Goal: Information Seeking & Learning: Check status

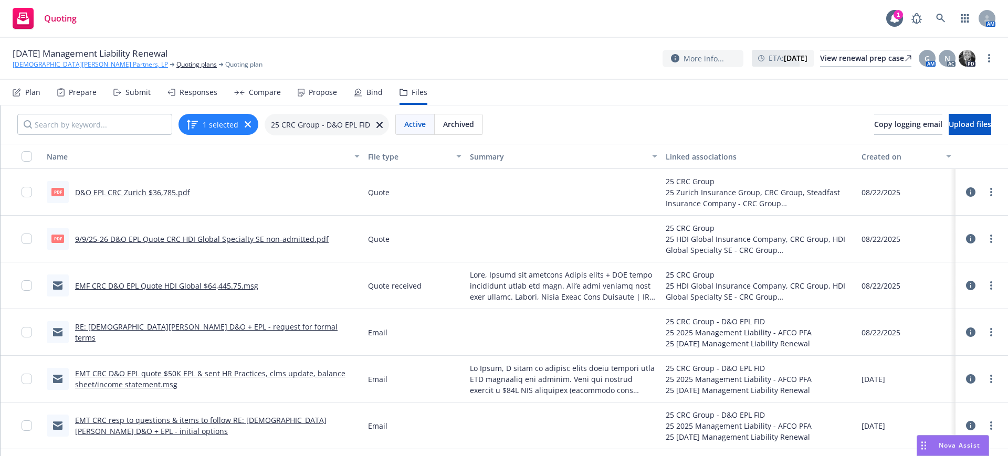
click at [51, 61] on link "[DEMOGRAPHIC_DATA][PERSON_NAME] Partners, LP" at bounding box center [90, 64] width 155 height 9
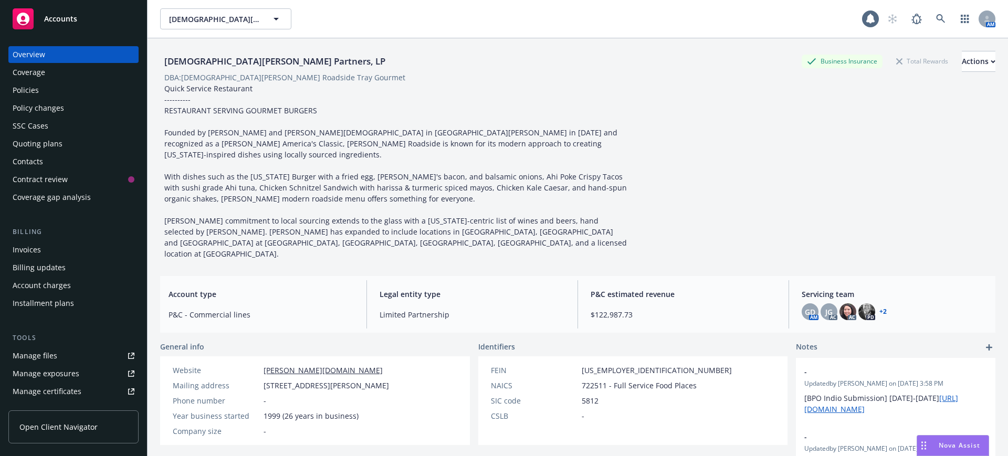
click at [25, 88] on div "Policies" at bounding box center [26, 90] width 26 height 17
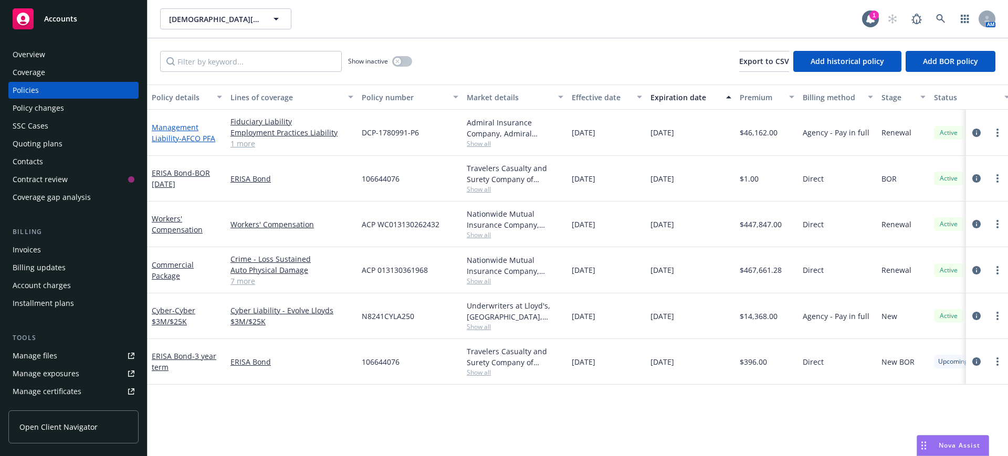
click at [166, 127] on link "Management Liability - AFCO PFA" at bounding box center [184, 132] width 64 height 21
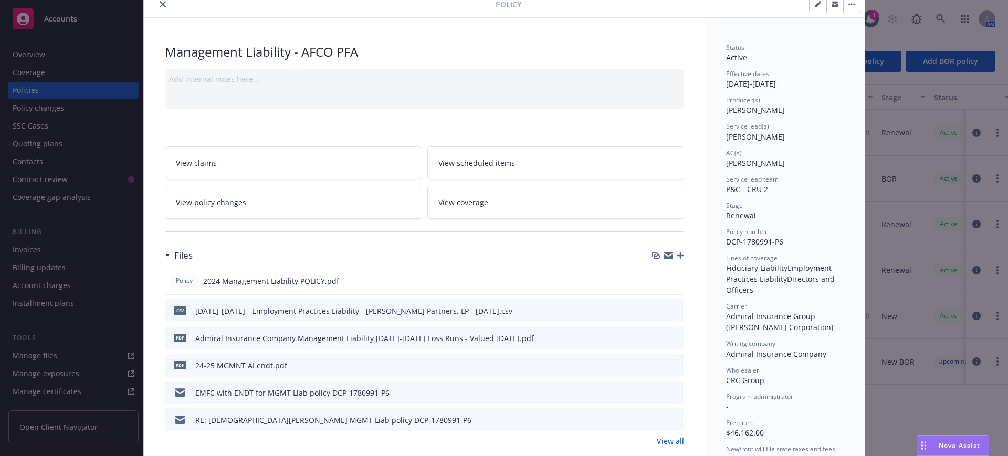
scroll to position [66, 0]
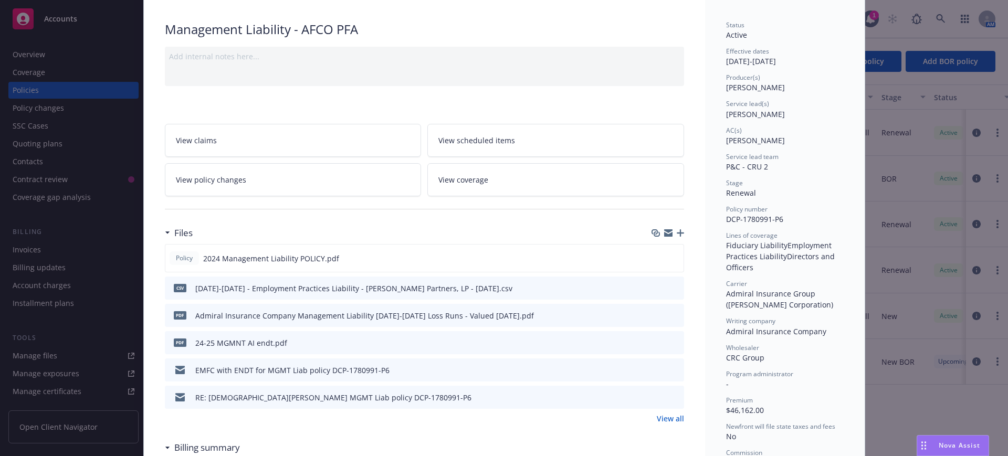
click at [670, 340] on icon "preview file" at bounding box center [674, 342] width 9 height 7
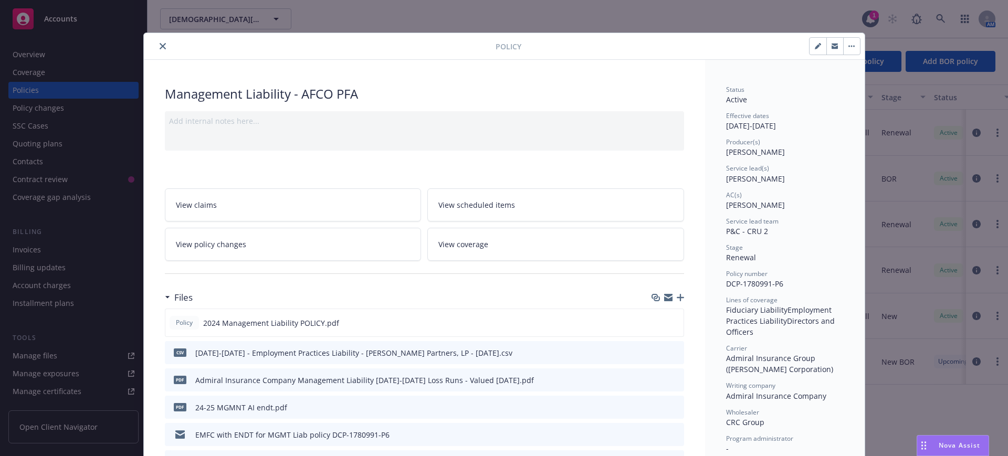
scroll to position [0, 0]
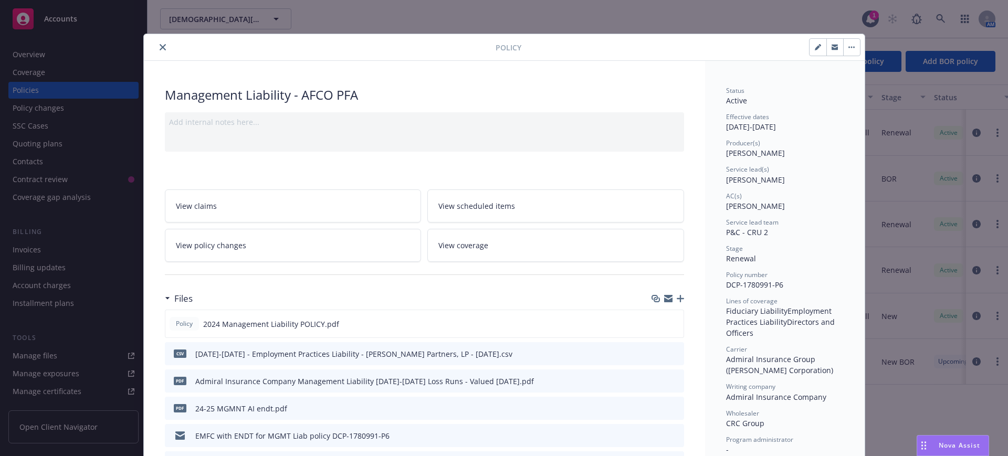
drag, startPoint x: 159, startPoint y: 45, endPoint x: 147, endPoint y: 42, distance: 12.0
click at [160, 45] on icon "close" at bounding box center [163, 47] width 6 height 6
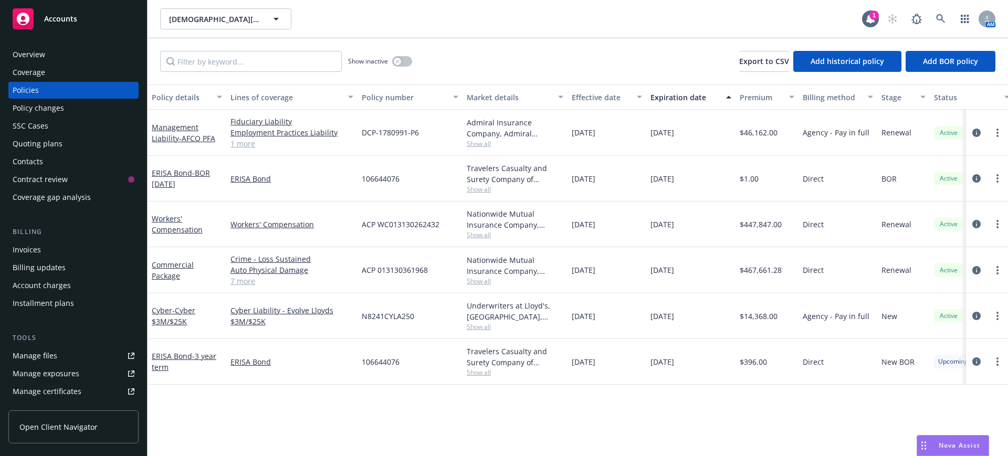
click at [60, 15] on span "Accounts" at bounding box center [60, 19] width 33 height 8
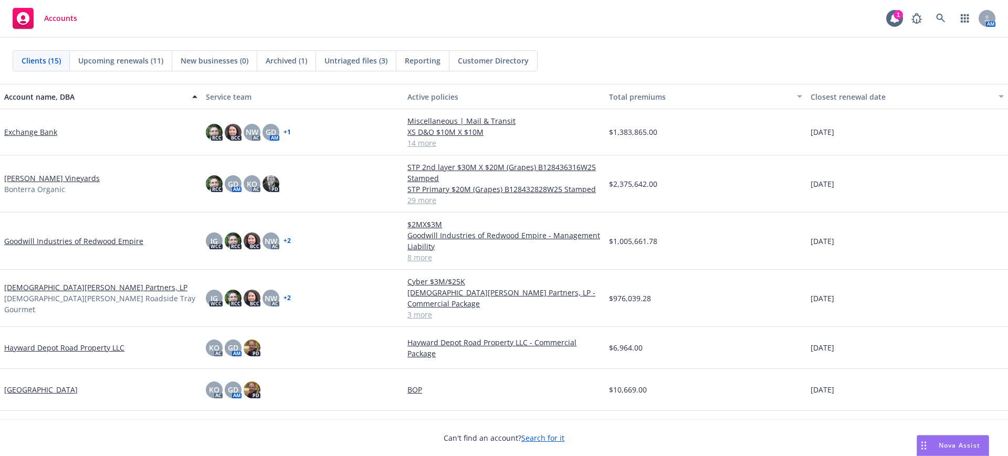
click at [21, 284] on link "[DEMOGRAPHIC_DATA][PERSON_NAME] Partners, LP" at bounding box center [95, 287] width 183 height 11
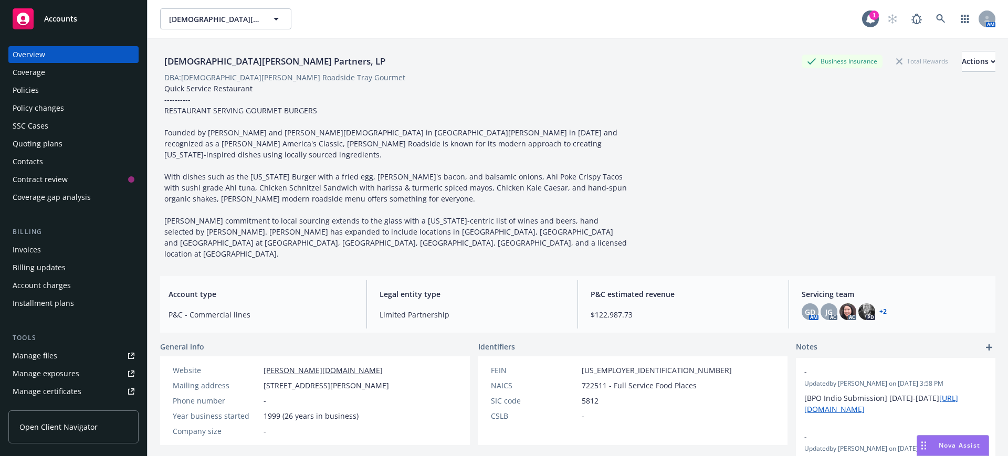
click at [22, 142] on div "Quoting plans" at bounding box center [38, 144] width 50 height 17
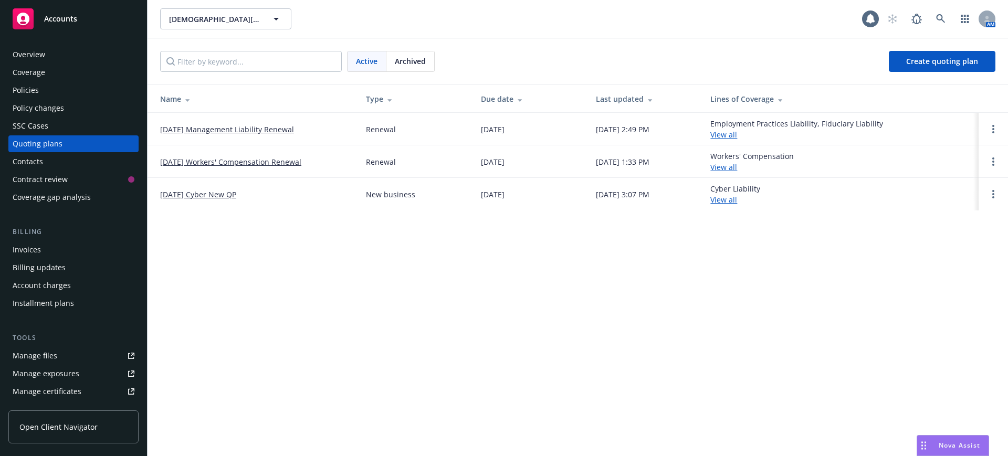
click at [214, 128] on link "[DATE] Management Liability Renewal" at bounding box center [227, 129] width 134 height 11
